Goal: Navigation & Orientation: Understand site structure

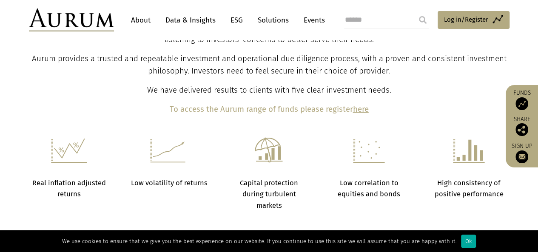
scroll to position [394, 0]
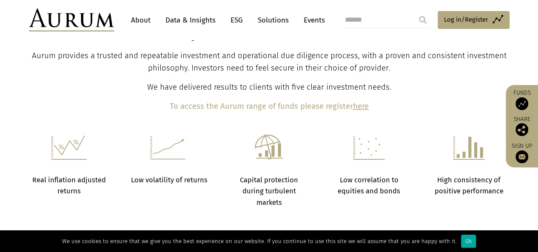
click at [145, 17] on link "About" at bounding box center [141, 20] width 28 height 16
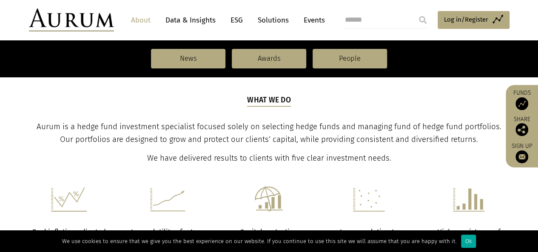
scroll to position [258, 0]
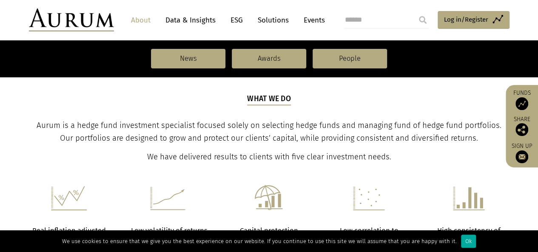
click at [266, 19] on link "Solutions" at bounding box center [273, 20] width 40 height 16
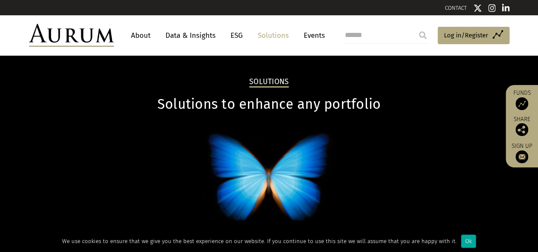
click at [314, 34] on link "Events" at bounding box center [312, 36] width 26 height 16
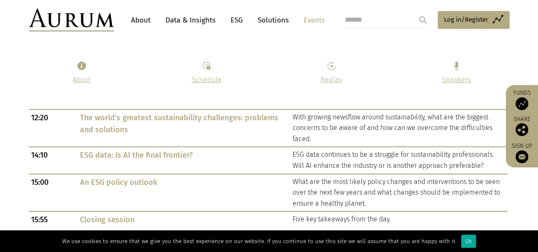
scroll to position [580, 0]
